Goal: Task Accomplishment & Management: Manage account settings

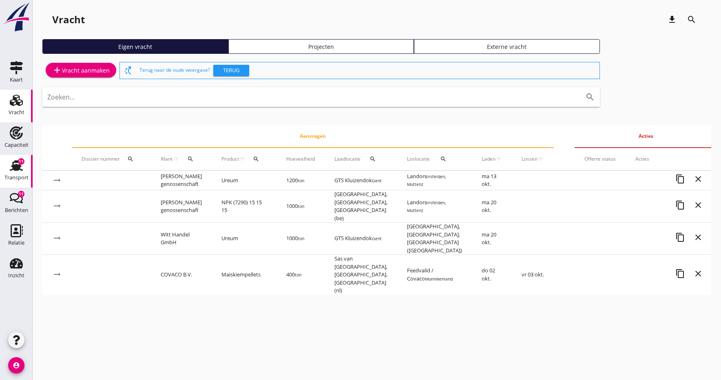
click at [15, 174] on div "Transport" at bounding box center [16, 177] width 24 height 11
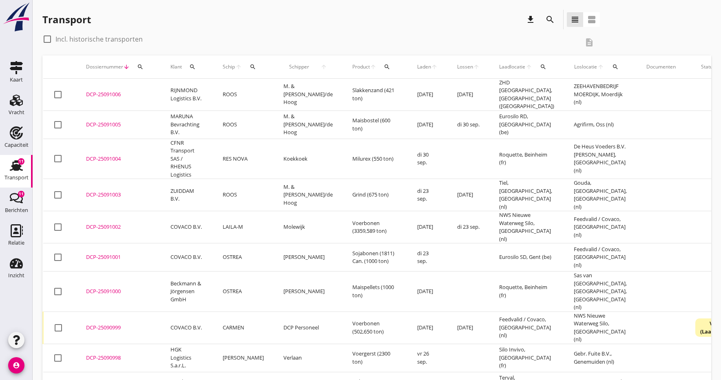
click at [101, 155] on div "DCP-25091004" at bounding box center [118, 159] width 65 height 8
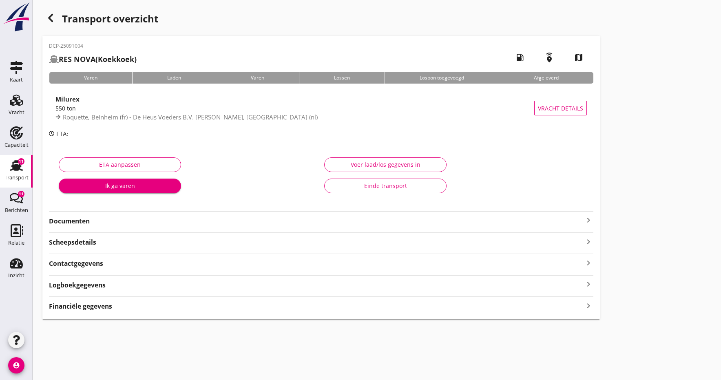
click at [89, 222] on strong "Documenten" at bounding box center [316, 221] width 535 height 9
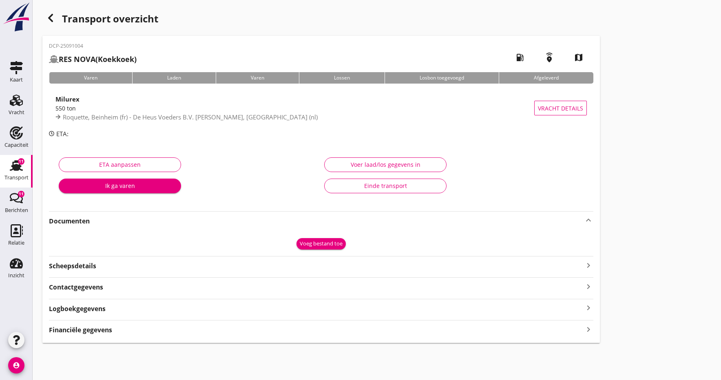
click at [308, 246] on div "Voeg bestand toe" at bounding box center [321, 244] width 43 height 8
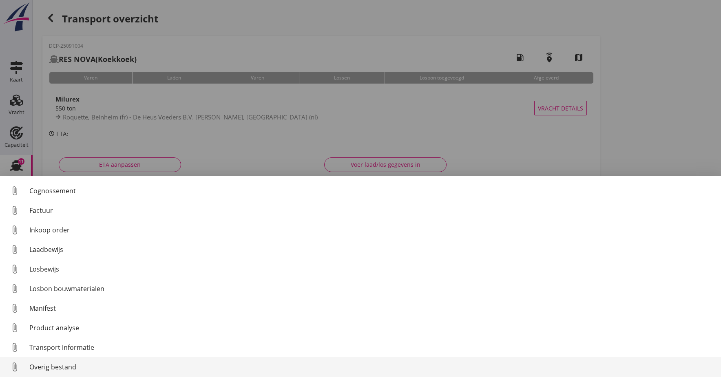
scroll to position [38, 0]
click at [57, 373] on link "attach_file Overig bestand" at bounding box center [360, 367] width 721 height 20
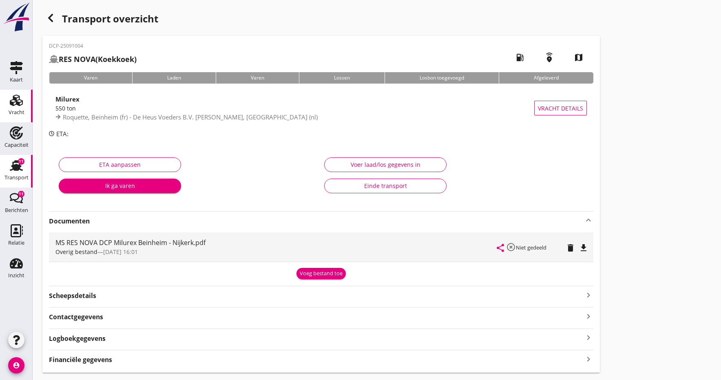
scroll to position [0, 0]
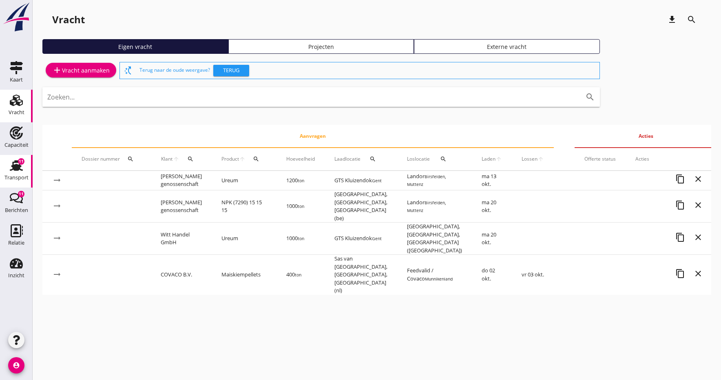
click at [16, 172] on div "Transport" at bounding box center [16, 177] width 24 height 11
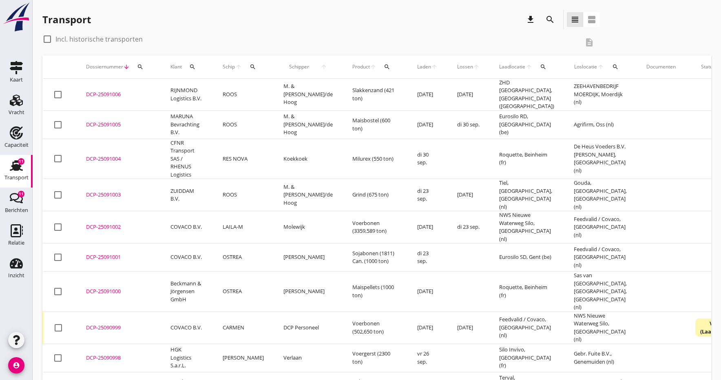
click at [91, 155] on div "DCP-25091004" at bounding box center [118, 159] width 65 height 8
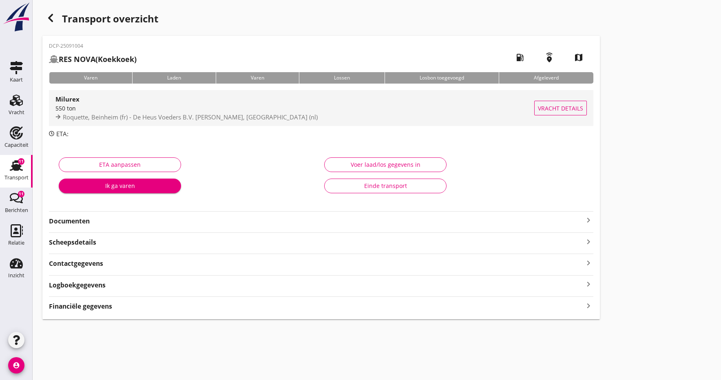
click at [65, 107] on div "550 ton" at bounding box center [294, 108] width 479 height 9
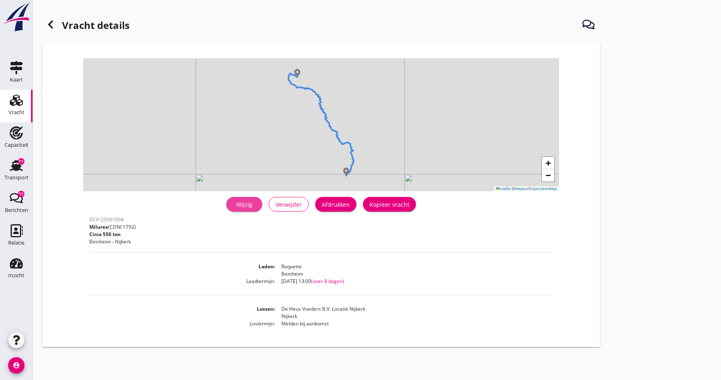
click at [251, 205] on div "Wijzig" at bounding box center [244, 204] width 23 height 9
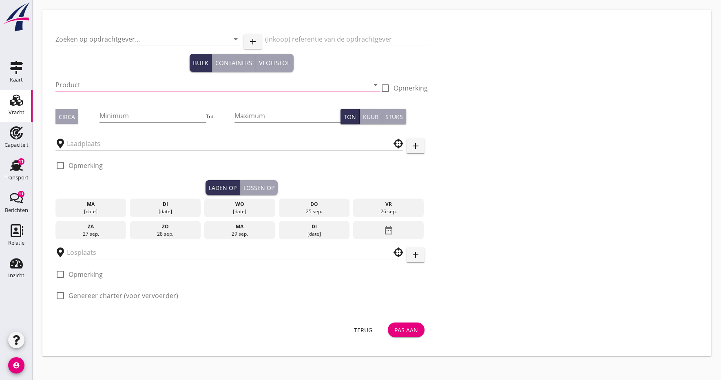
type input "CFNR Transport SAS / RHENUS Logistics"
type input "Milurex (1792)"
type input "550"
type input "Roquette"
type input "De Heus Voeders B.V. Locatie Nijkerk"
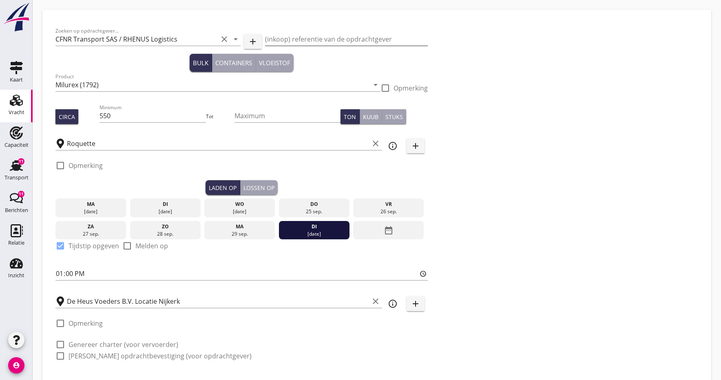
click at [328, 38] on input "(inkoop) referentie van de opdrachtgever" at bounding box center [346, 39] width 162 height 13
type input "25-100017"
click at [142, 120] on input "550" at bounding box center [153, 115] width 106 height 13
click at [60, 167] on div at bounding box center [60, 166] width 14 height 14
checkbox input "true"
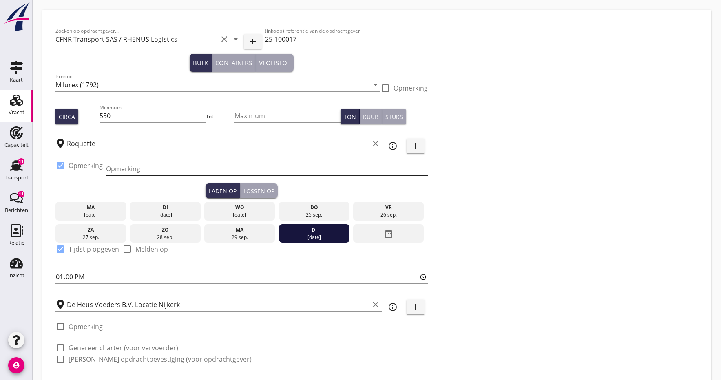
click at [148, 173] on input "Opmerking" at bounding box center [267, 168] width 322 height 13
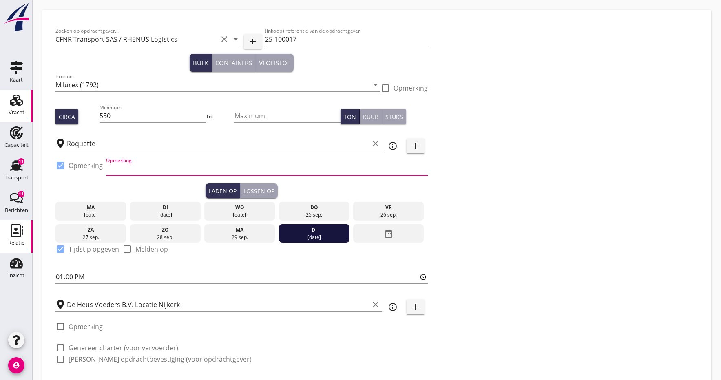
type input "y"
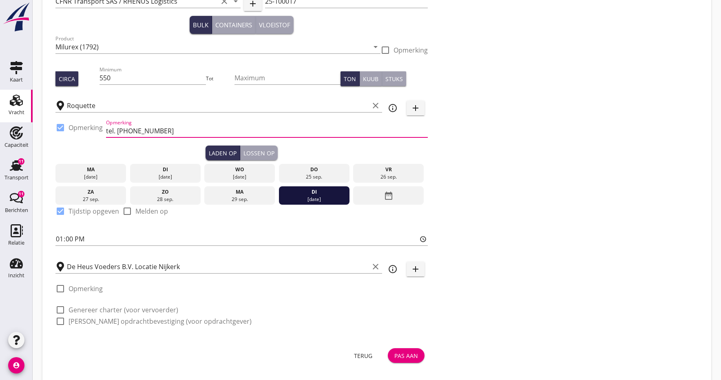
scroll to position [39, 0]
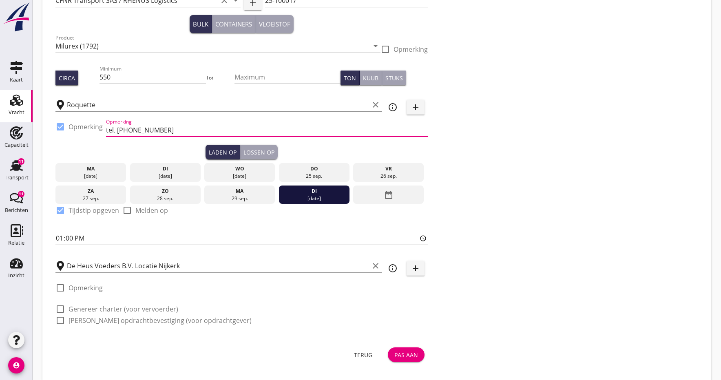
type input "tel. [PHONE_NUMBER]"
click at [262, 151] on div "Lossen op" at bounding box center [259, 152] width 31 height 9
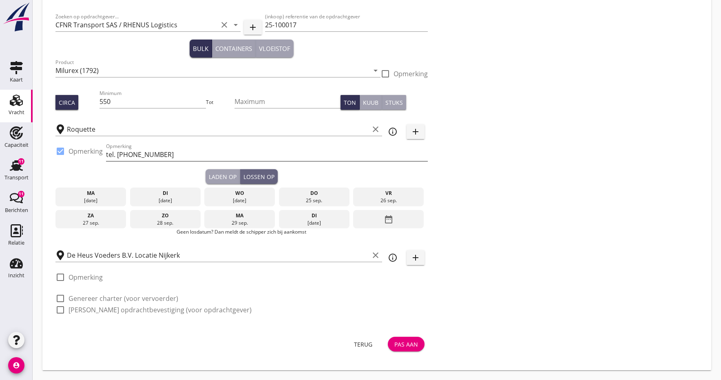
scroll to position [14, 0]
click at [389, 217] on icon "date_range" at bounding box center [389, 219] width 10 height 15
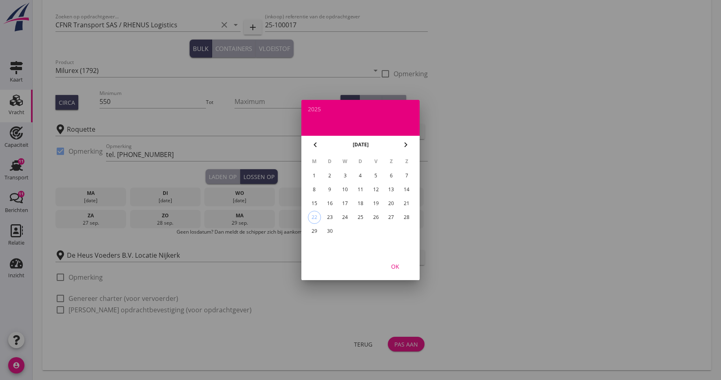
click at [406, 146] on icon "chevron_right" at bounding box center [406, 145] width 10 height 10
click at [528, 240] on div at bounding box center [360, 190] width 721 height 380
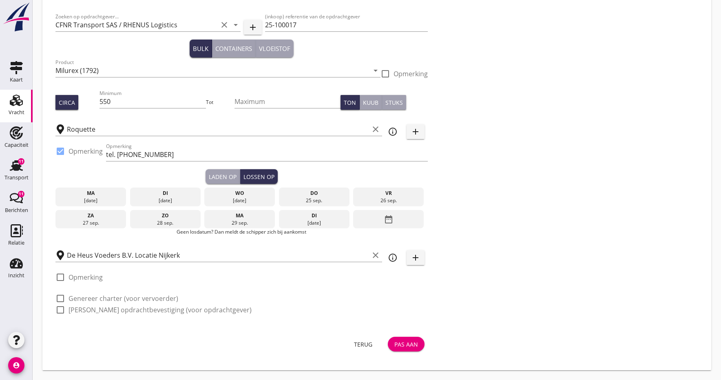
click at [62, 300] on div at bounding box center [60, 299] width 14 height 14
checkbox input "true"
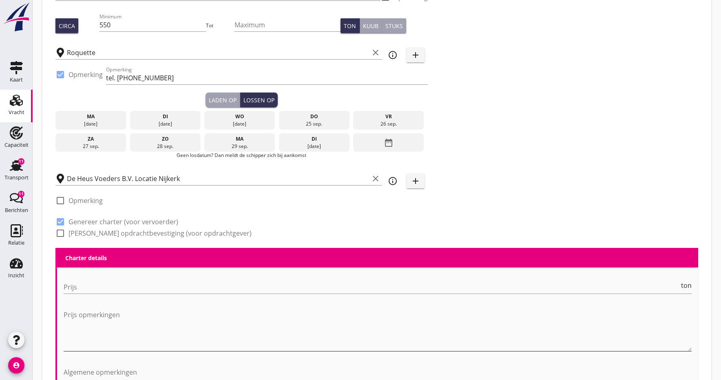
scroll to position [91, 0]
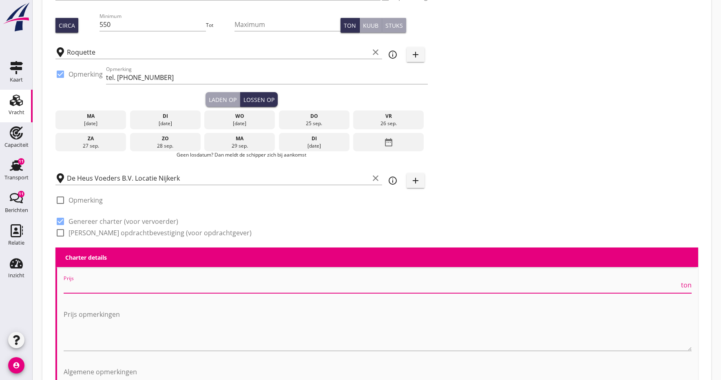
drag, startPoint x: 96, startPoint y: 289, endPoint x: 21, endPoint y: 315, distance: 79.5
click at [96, 289] on input "Prijs" at bounding box center [372, 286] width 616 height 13
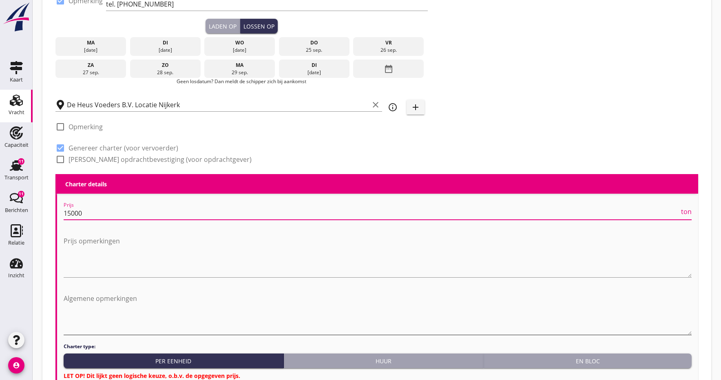
scroll to position [170, 0]
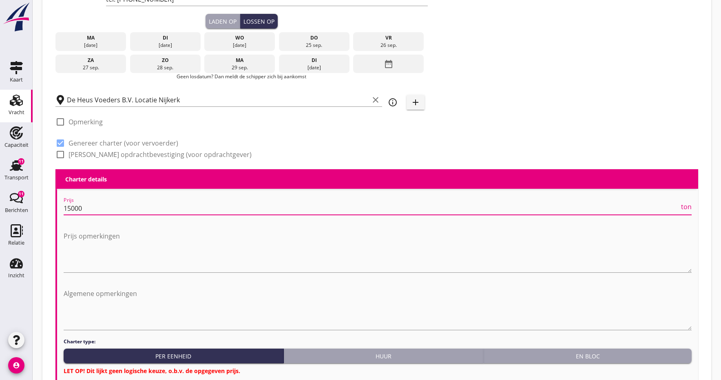
type input "15000"
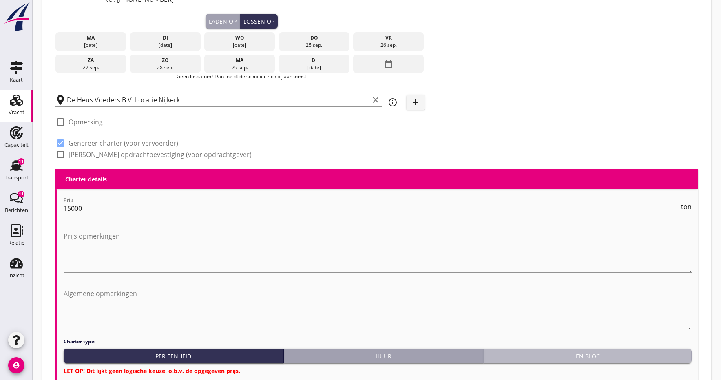
click at [602, 361] on button "En bloc" at bounding box center [588, 356] width 208 height 15
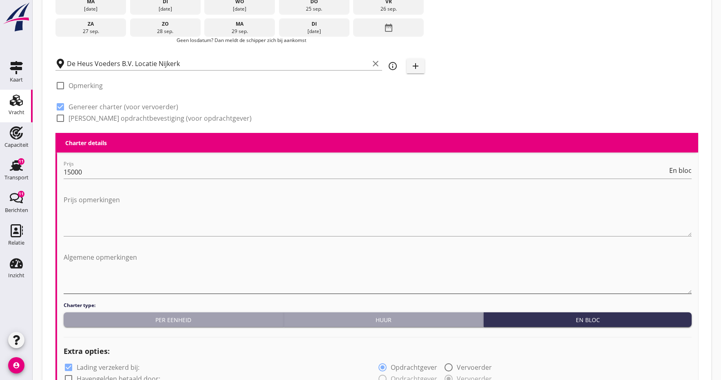
scroll to position [207, 0]
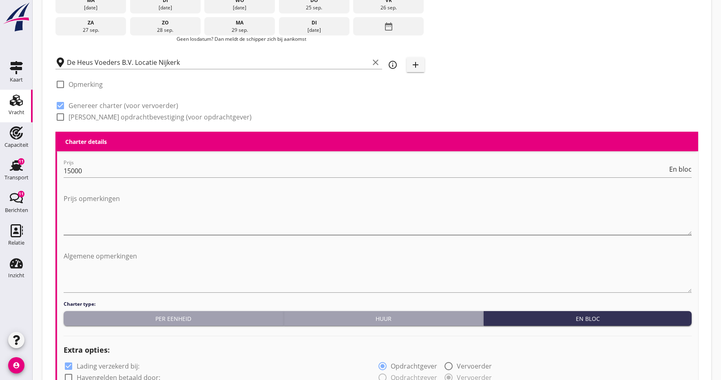
click at [70, 221] on textarea "Prijs opmerkingen" at bounding box center [378, 213] width 628 height 43
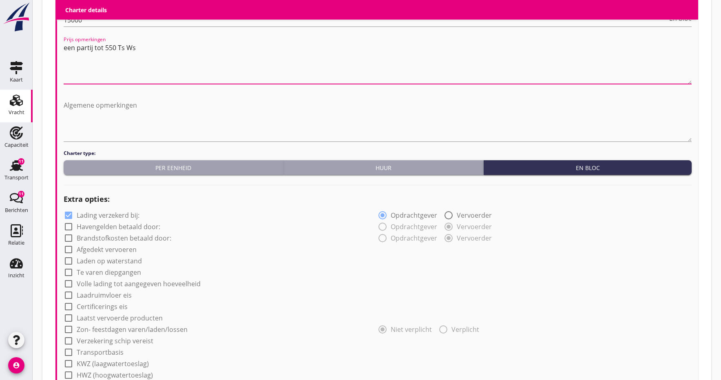
scroll to position [360, 0]
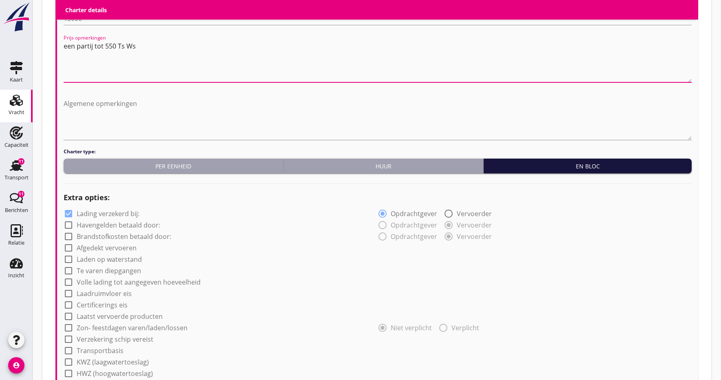
type textarea "een partij tot 550 Ts Ws"
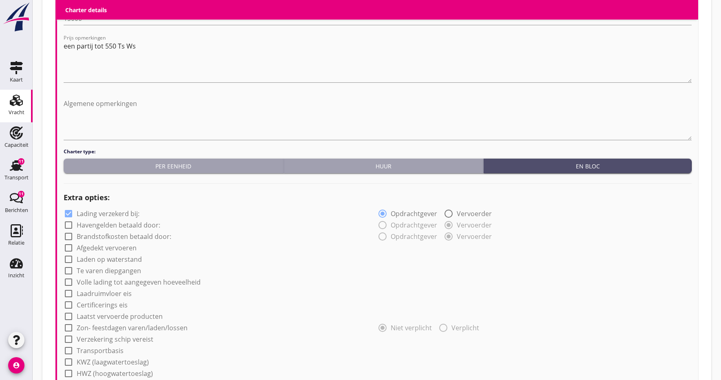
click at [550, 169] on div "En bloc" at bounding box center [588, 166] width 202 height 9
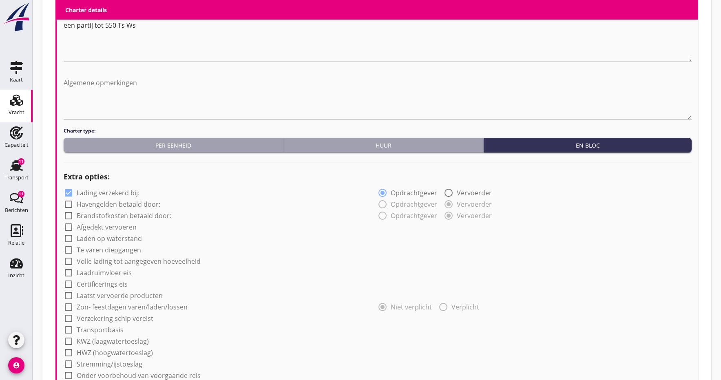
scroll to position [384, 0]
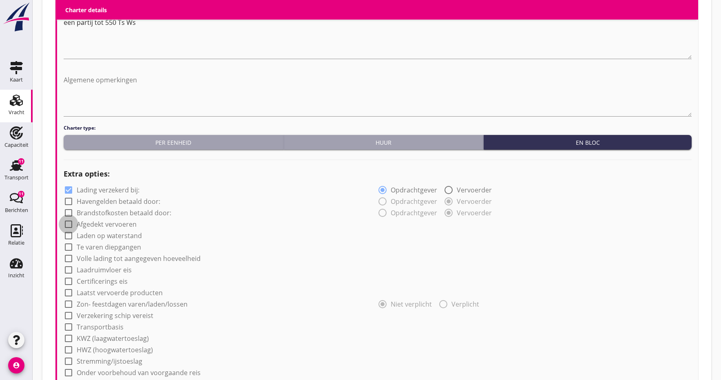
click at [71, 226] on div at bounding box center [69, 224] width 14 height 14
checkbox input "true"
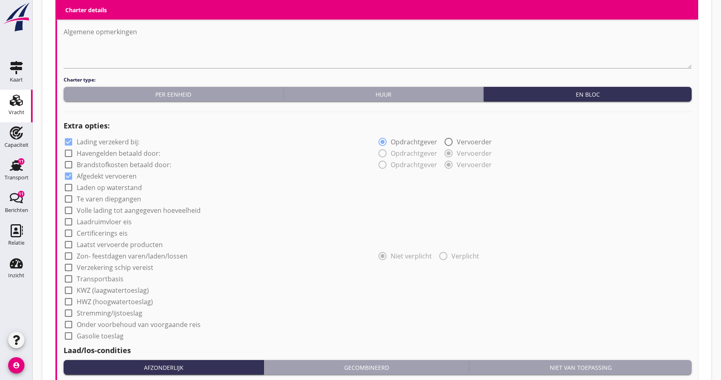
scroll to position [434, 0]
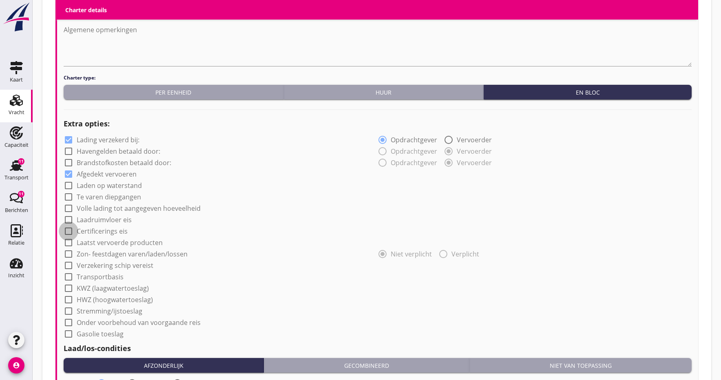
click at [69, 232] on div at bounding box center [69, 231] width 14 height 14
checkbox input "true"
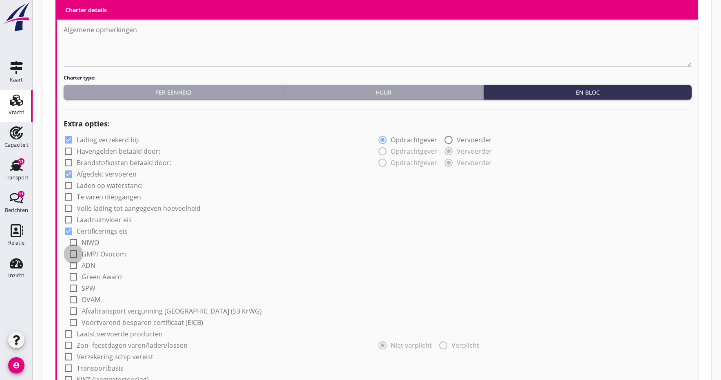
drag, startPoint x: 74, startPoint y: 254, endPoint x: 110, endPoint y: 259, distance: 36.2
click at [74, 254] on div at bounding box center [74, 254] width 14 height 14
checkbox input "true"
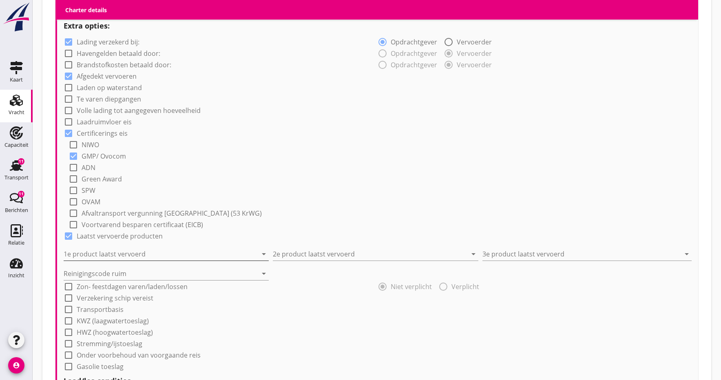
scroll to position [532, 0]
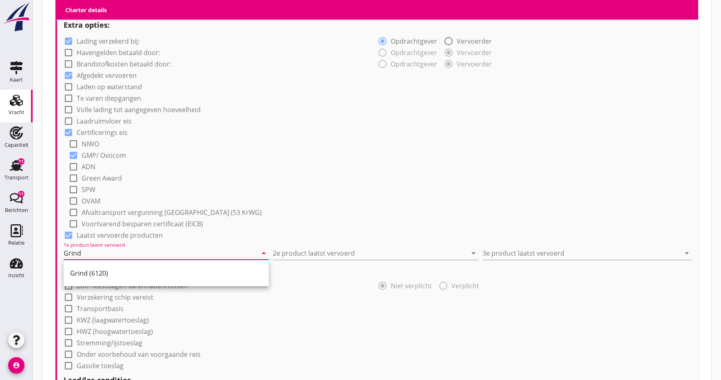
drag, startPoint x: 410, startPoint y: 305, endPoint x: 399, endPoint y: 308, distance: 12.4
click at [410, 305] on div "check_box_outline_blank Transportbasis" at bounding box center [378, 307] width 628 height 11
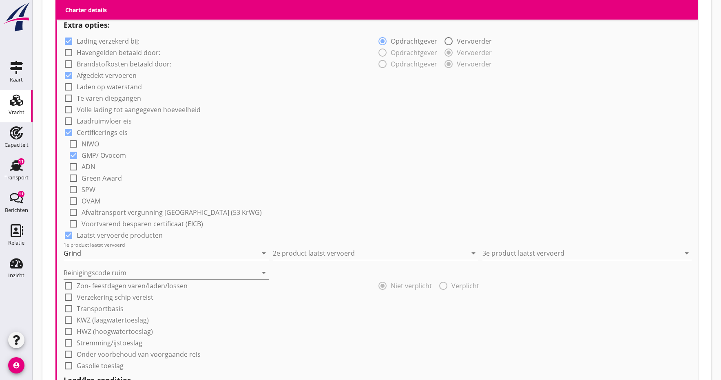
click at [113, 257] on input "Grind" at bounding box center [161, 253] width 194 height 13
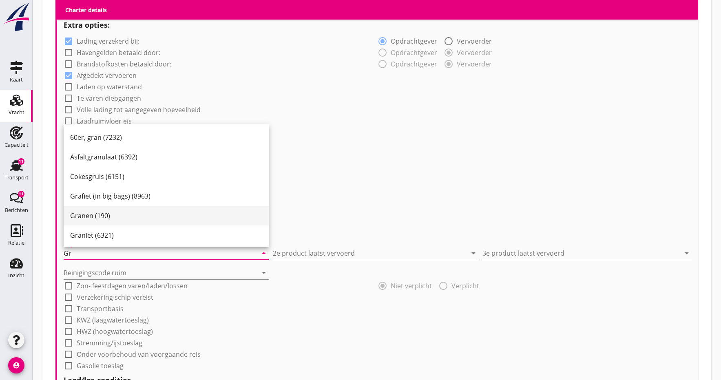
type input "G"
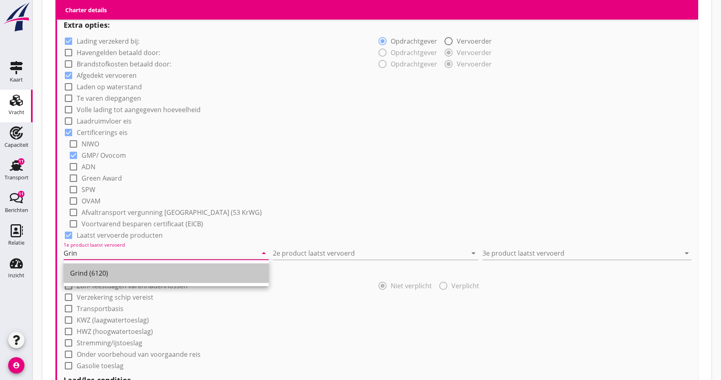
drag, startPoint x: 91, startPoint y: 271, endPoint x: 101, endPoint y: 271, distance: 9.4
click at [91, 271] on div "Grind (6120)" at bounding box center [166, 273] width 192 height 10
type input "Grind (6120)"
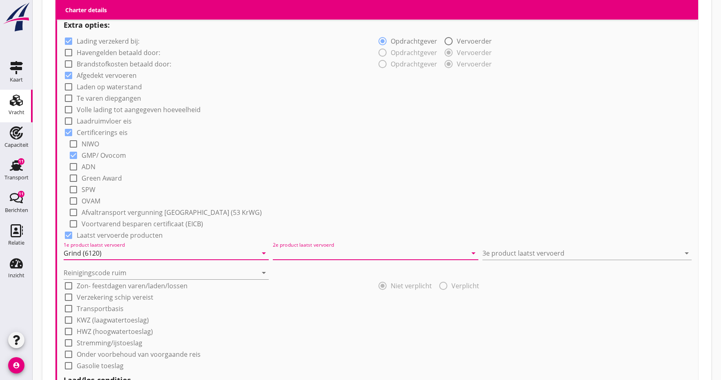
drag, startPoint x: 313, startPoint y: 250, endPoint x: 298, endPoint y: 247, distance: 15.4
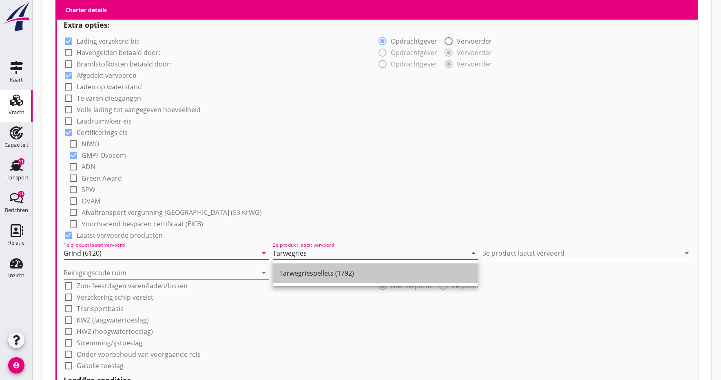
drag, startPoint x: 332, startPoint y: 271, endPoint x: 336, endPoint y: 271, distance: 4.1
click at [331, 271] on div "Tarwegriespellets (1792)" at bounding box center [375, 273] width 192 height 10
type input "Tarwegriespellets (1792)"
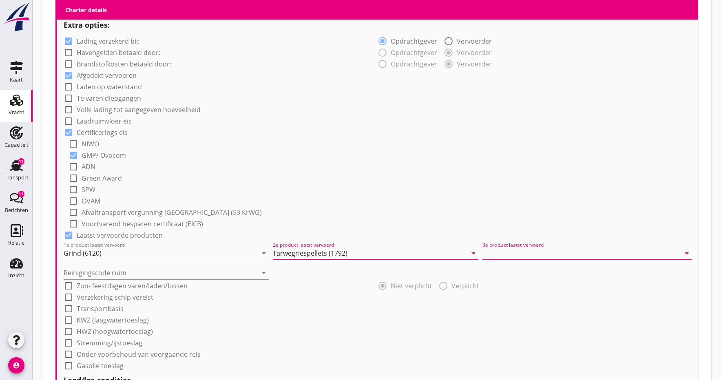
drag, startPoint x: 501, startPoint y: 253, endPoint x: 434, endPoint y: 209, distance: 80.6
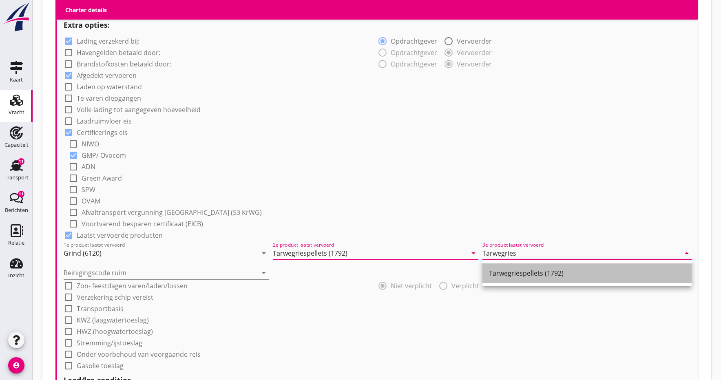
click at [506, 273] on div "Tarwegriespellets (1792)" at bounding box center [587, 273] width 196 height 10
type input "Tarwegriespellets (1792)"
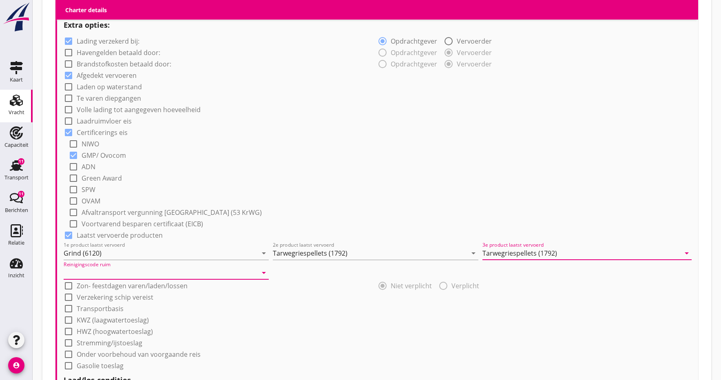
click at [190, 279] on div "Reinigingscode ruim arrow_drop_down" at bounding box center [166, 272] width 205 height 13
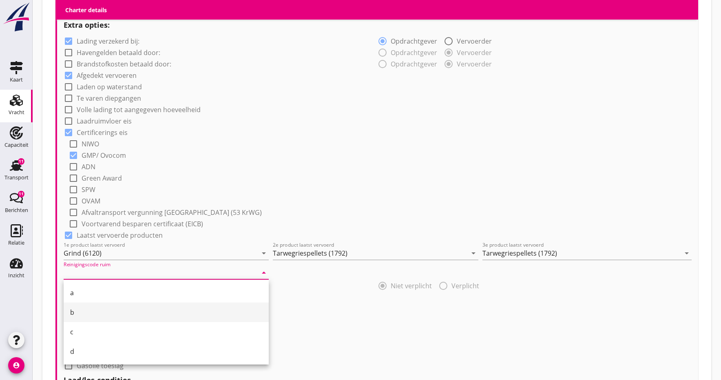
click at [98, 313] on div "b" at bounding box center [166, 313] width 192 height 10
type input "b"
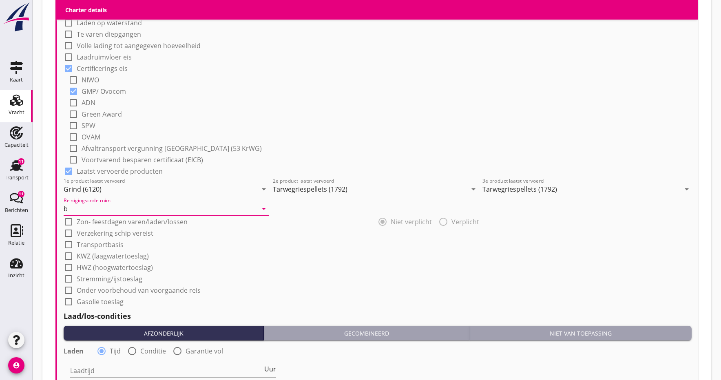
scroll to position [597, 0]
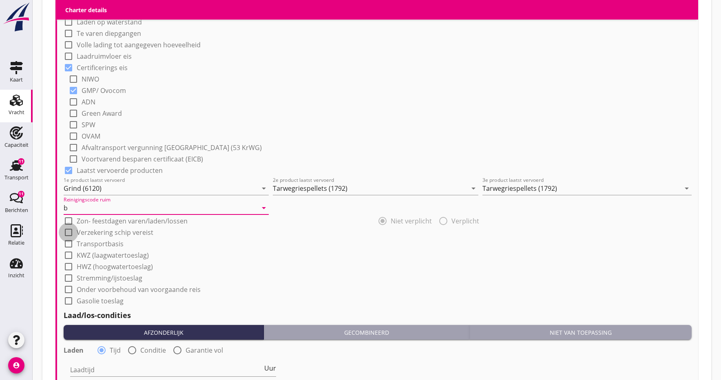
drag, startPoint x: 71, startPoint y: 233, endPoint x: 169, endPoint y: 255, distance: 100.4
click at [71, 233] on div at bounding box center [69, 233] width 14 height 14
checkbox input "true"
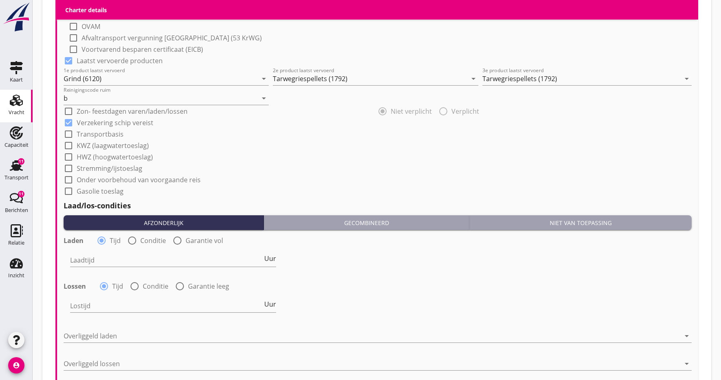
scroll to position [711, 0]
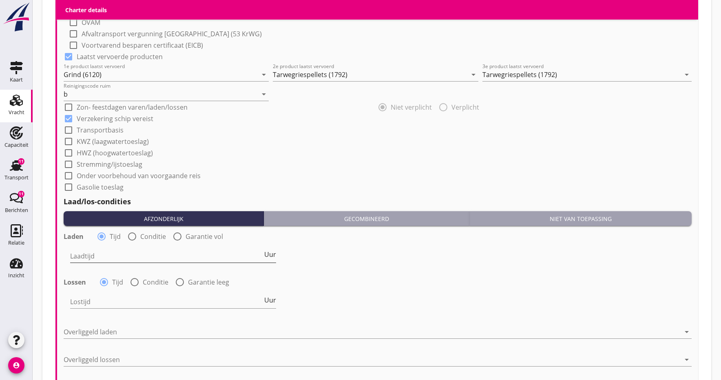
click at [117, 256] on input "Laadtijd" at bounding box center [166, 256] width 193 height 13
type input "24"
click at [91, 298] on input "Lostijd" at bounding box center [166, 301] width 193 height 13
click at [135, 283] on div at bounding box center [135, 282] width 14 height 14
radio input "false"
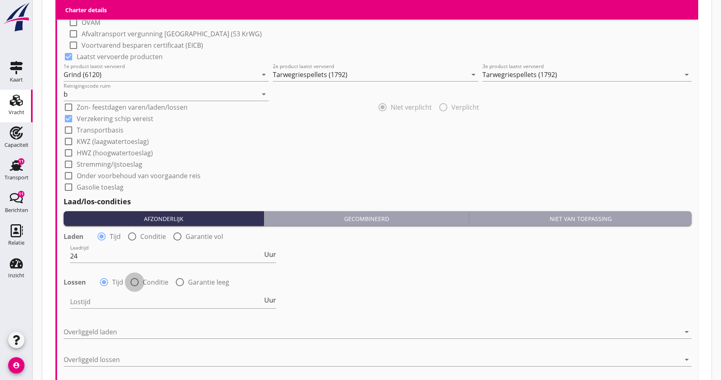
radio input "true"
click at [113, 303] on div at bounding box center [219, 301] width 299 height 13
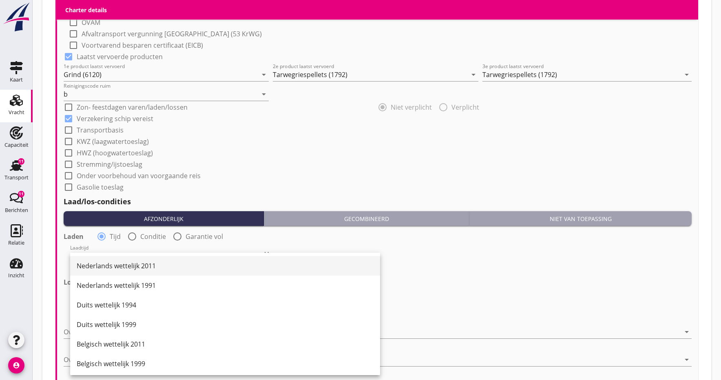
click at [122, 268] on div "Nederlands wettelijk 2011" at bounding box center [225, 266] width 297 height 10
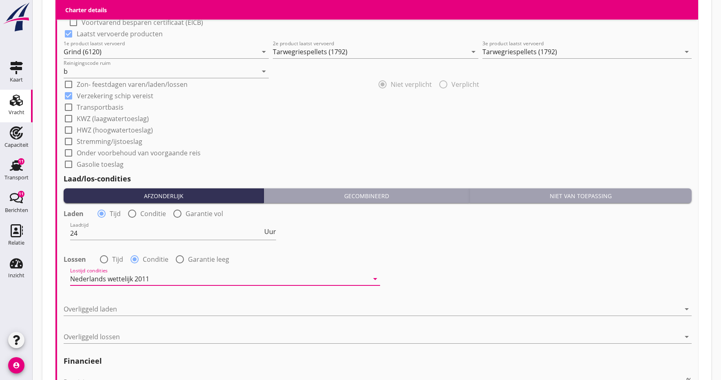
scroll to position [744, 0]
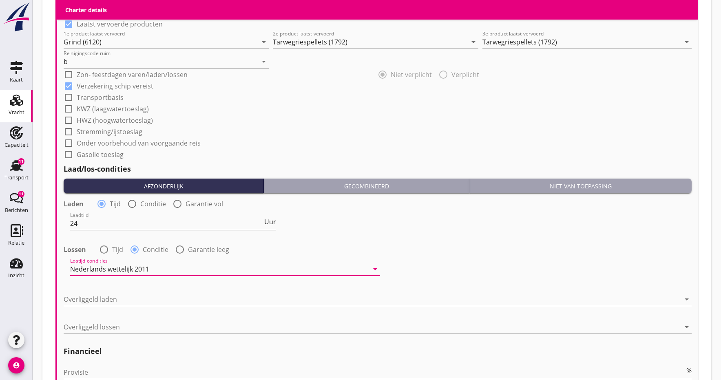
click at [98, 299] on div at bounding box center [372, 299] width 617 height 13
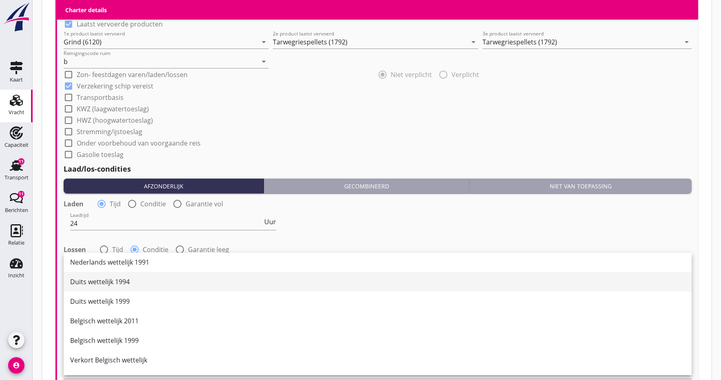
scroll to position [24, 0]
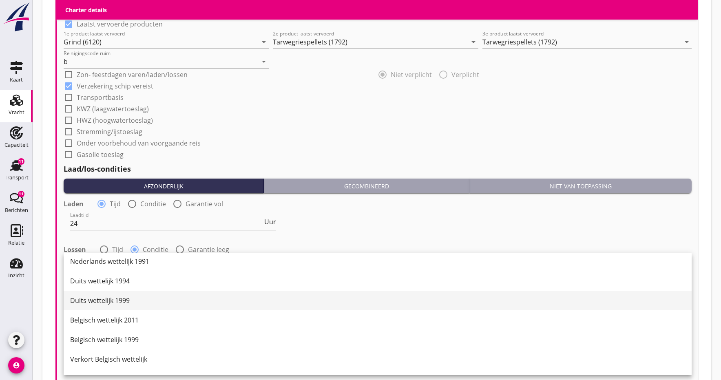
click at [107, 302] on div "Duits wettelijk 1999" at bounding box center [377, 301] width 615 height 10
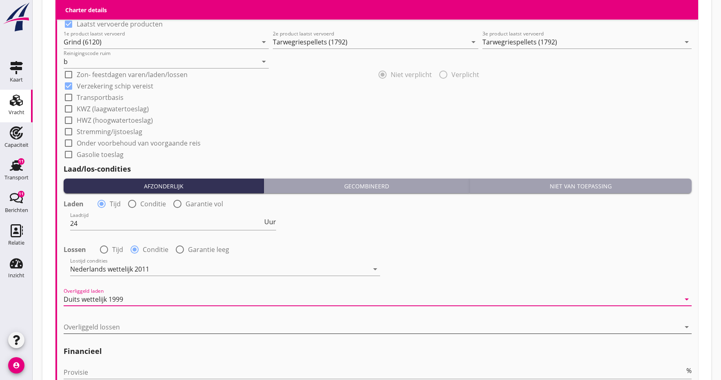
click at [89, 326] on div at bounding box center [372, 327] width 617 height 13
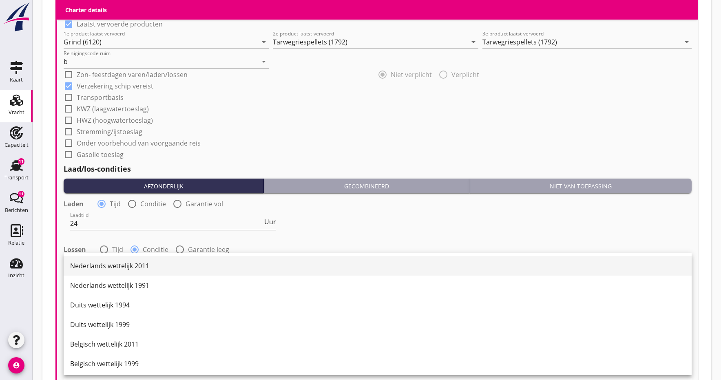
click at [124, 263] on div "Nederlands wettelijk 2011" at bounding box center [377, 266] width 615 height 10
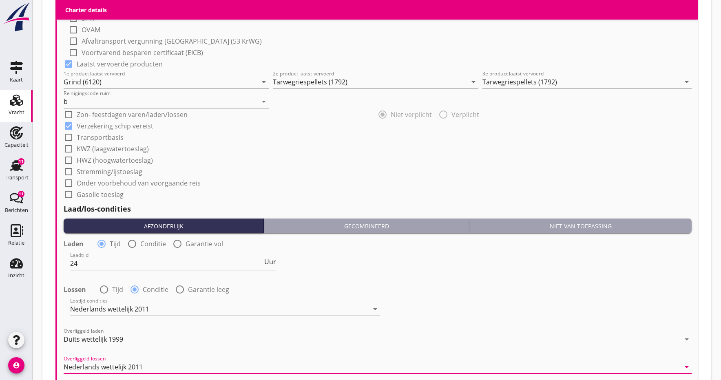
scroll to position [667, 0]
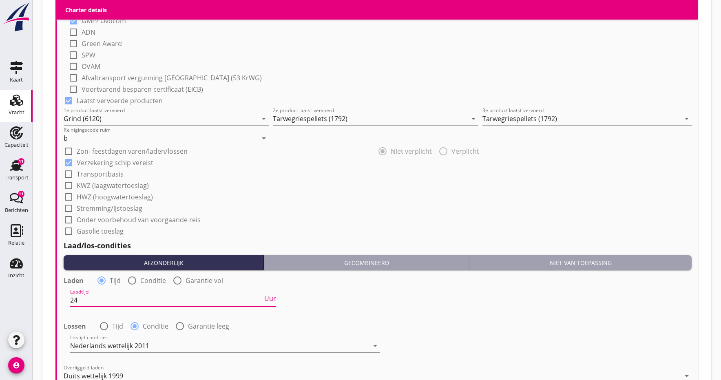
click at [100, 305] on input "24" at bounding box center [166, 300] width 193 height 13
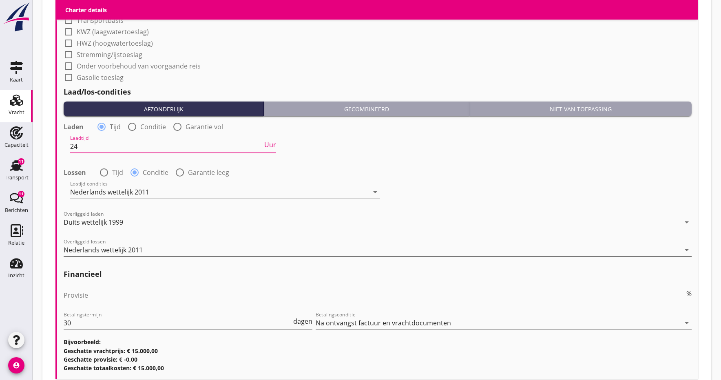
scroll to position [805, 0]
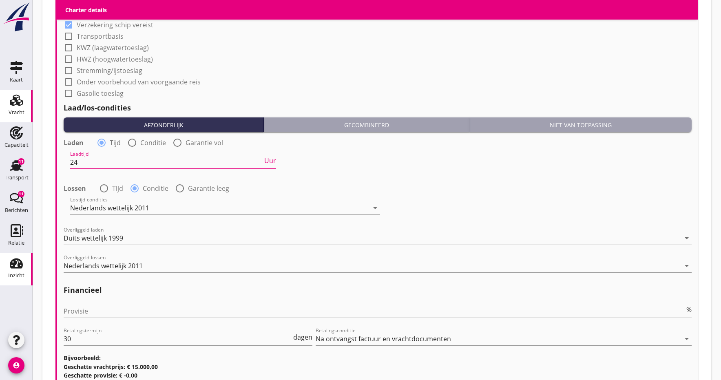
type input "2"
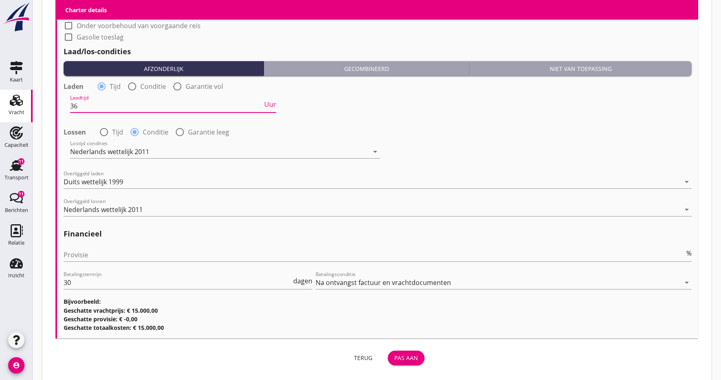
scroll to position [862, 0]
type input "36"
click at [100, 257] on input "Provisie" at bounding box center [374, 254] width 621 height 13
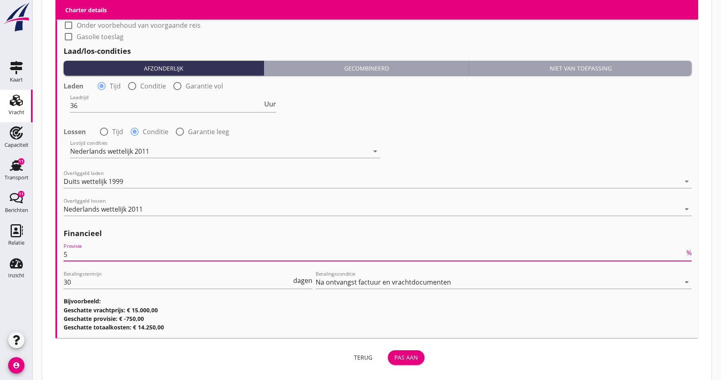
type input "5"
click at [405, 358] on div "Pas aan" at bounding box center [407, 357] width 24 height 9
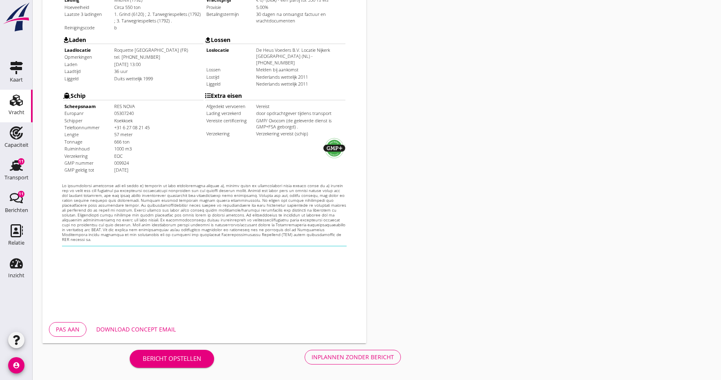
scroll to position [224, 0]
click at [71, 331] on div "Pas aan" at bounding box center [68, 329] width 24 height 9
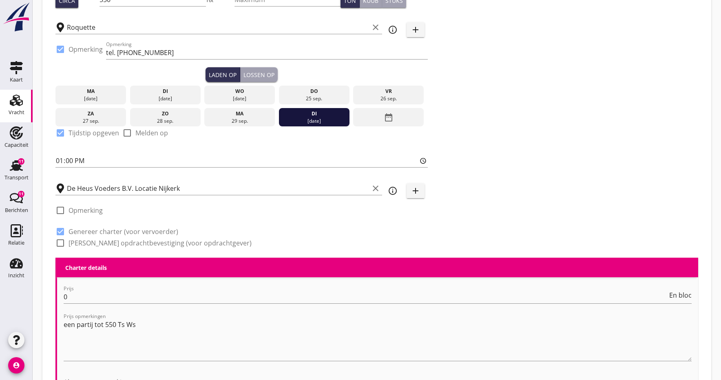
scroll to position [231, 0]
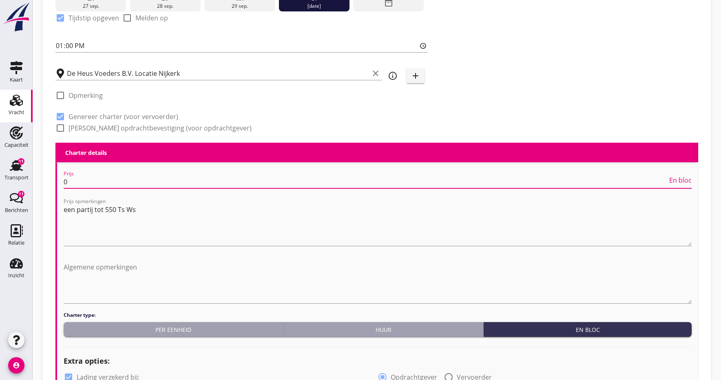
click at [81, 183] on input "0" at bounding box center [366, 181] width 604 height 13
type input "15000"
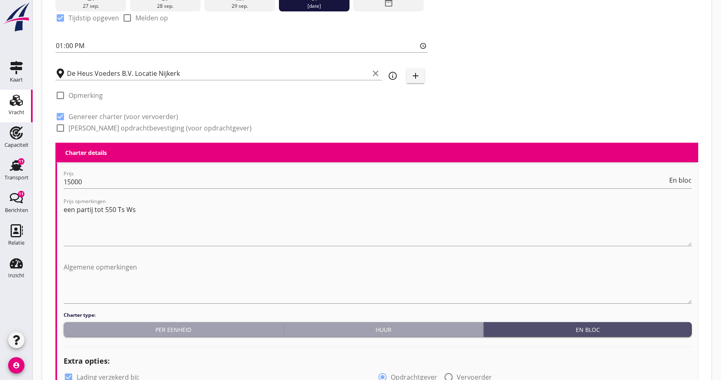
click at [603, 334] on div "En bloc" at bounding box center [588, 330] width 202 height 9
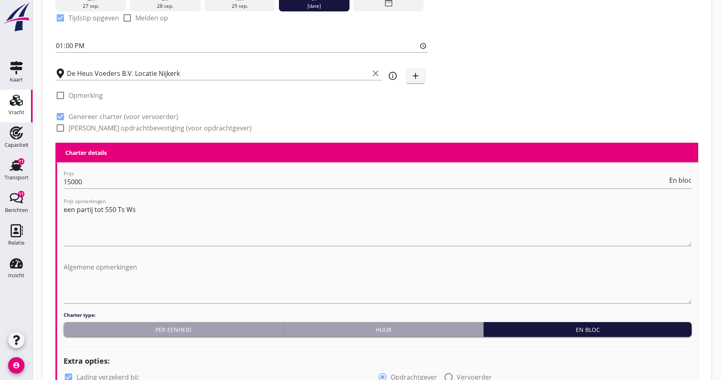
drag, startPoint x: 599, startPoint y: 333, endPoint x: 593, endPoint y: 334, distance: 5.9
click at [599, 333] on div "En bloc" at bounding box center [588, 330] width 202 height 9
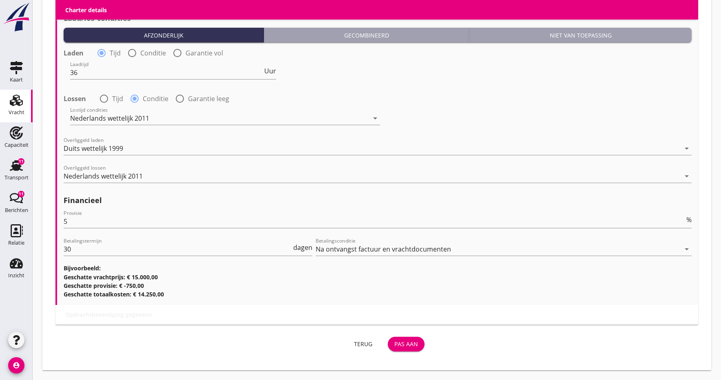
scroll to position [929, 0]
click at [395, 345] on div "Pas aan" at bounding box center [407, 344] width 24 height 9
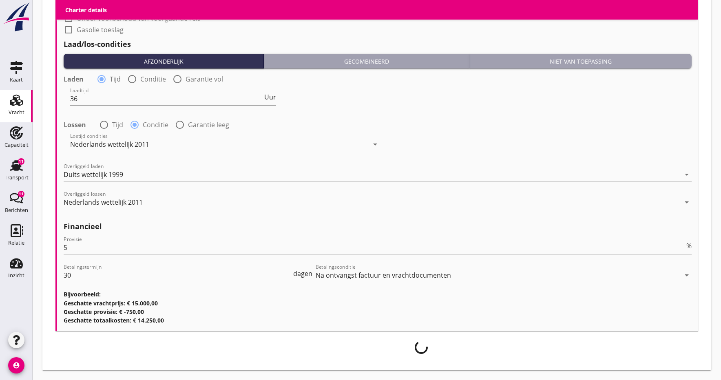
scroll to position [903, 0]
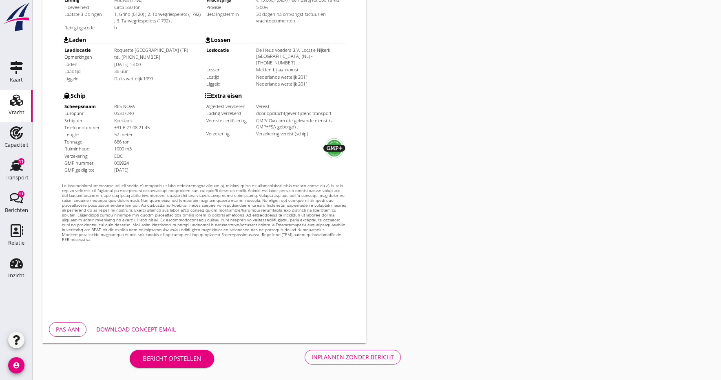
scroll to position [224, 0]
click at [335, 359] on div "Inplannen zonder bericht" at bounding box center [353, 357] width 82 height 9
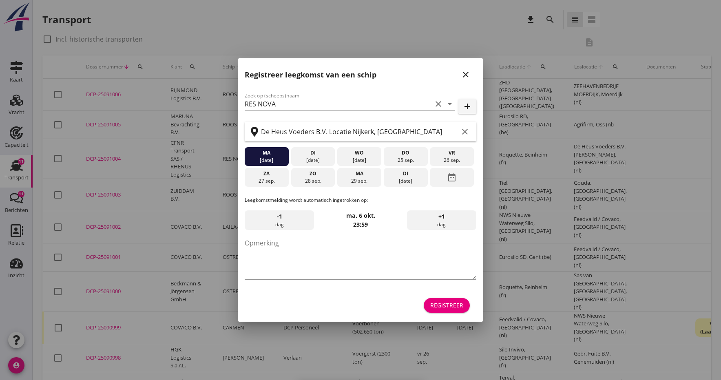
click at [466, 73] on icon "close" at bounding box center [466, 75] width 10 height 10
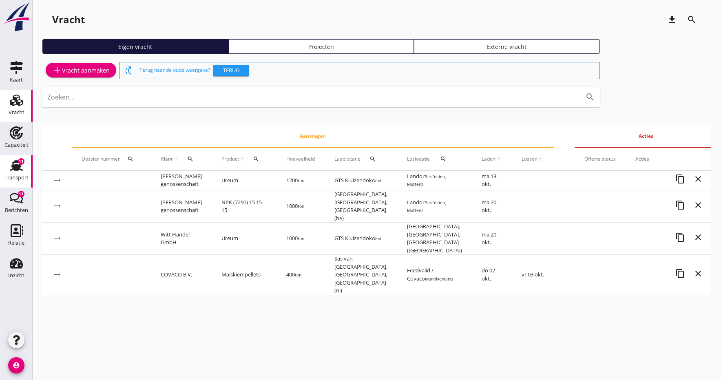
click at [14, 175] on div "Transport" at bounding box center [16, 177] width 24 height 5
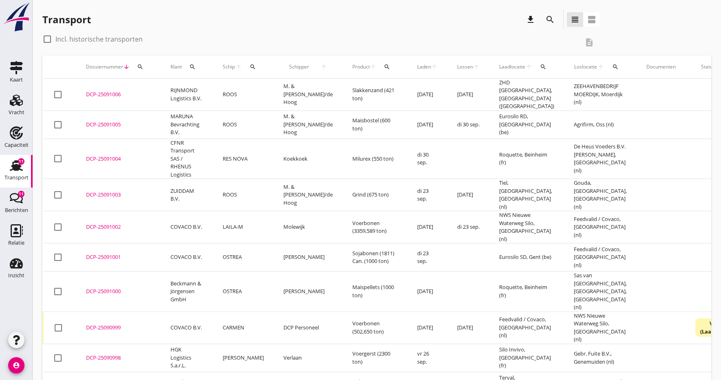
click at [110, 155] on div "DCP-25091004" at bounding box center [118, 159] width 65 height 8
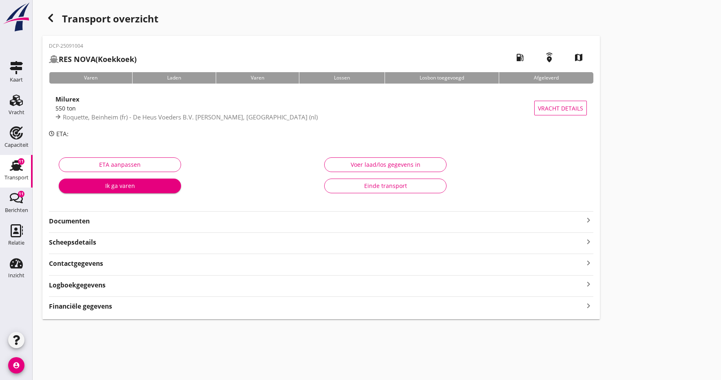
click at [98, 225] on strong "Documenten" at bounding box center [316, 221] width 535 height 9
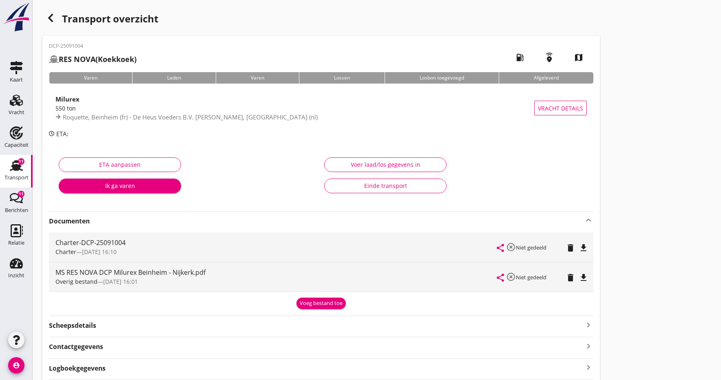
click at [585, 246] on icon "file_download" at bounding box center [584, 248] width 10 height 10
click at [586, 246] on icon "open_in_browser" at bounding box center [584, 248] width 10 height 10
